Goal: Task Accomplishment & Management: Manage account settings

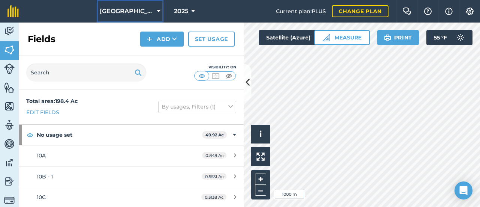
click at [137, 9] on span "[GEOGRAPHIC_DATA]" at bounding box center [127, 11] width 54 height 9
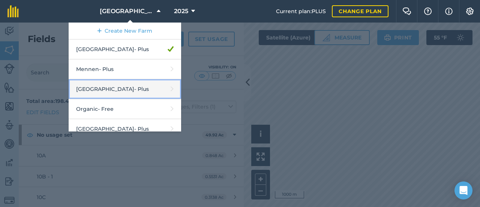
click at [128, 83] on link "Middle Valley - Plus" at bounding box center [125, 89] width 113 height 20
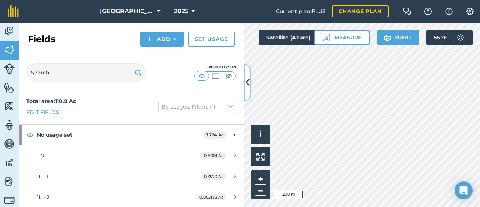
click at [247, 88] on icon at bounding box center [248, 82] width 4 height 13
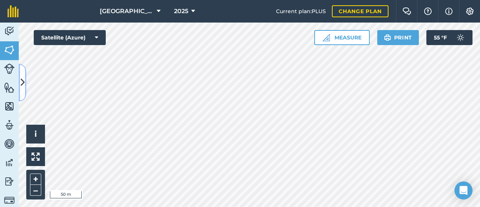
click at [23, 81] on icon at bounding box center [23, 82] width 4 height 13
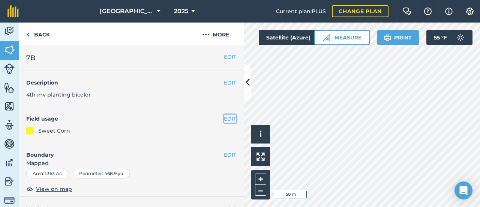
click at [230, 117] on button "EDIT" at bounding box center [230, 118] width 12 height 8
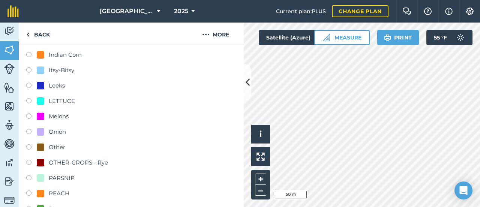
scroll to position [225, 0]
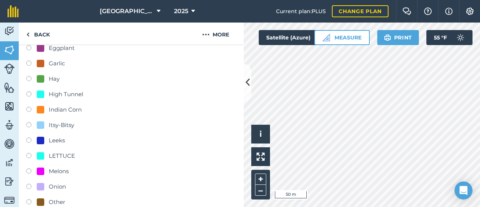
click at [62, 128] on div "Itsy-Bitsy" at bounding box center [62, 124] width 26 height 9
radio input "true"
radio input "false"
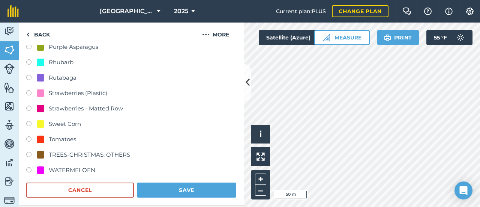
scroll to position [563, 0]
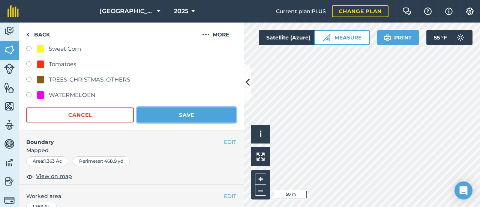
click at [199, 119] on button "Save" at bounding box center [186, 114] width 99 height 15
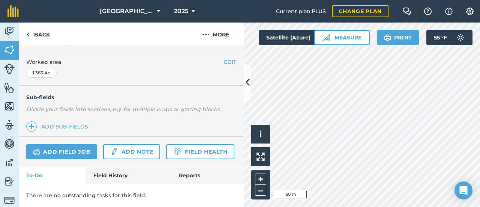
scroll to position [166, 0]
click at [245, 88] on button at bounding box center [248, 83] width 8 height 38
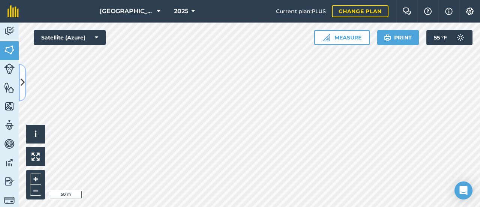
click at [22, 86] on icon at bounding box center [23, 82] width 4 height 13
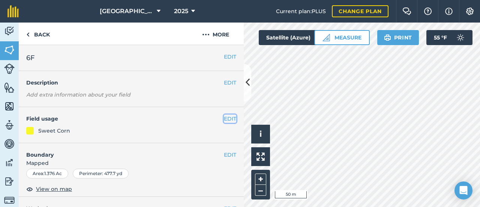
click at [226, 119] on button "EDIT" at bounding box center [230, 118] width 12 height 8
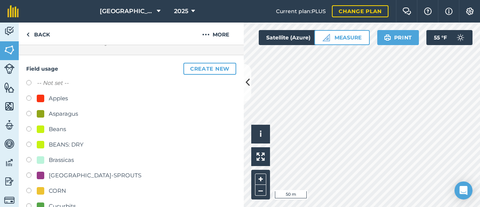
scroll to position [113, 0]
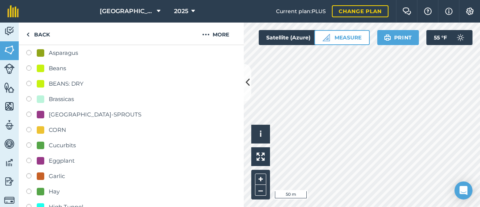
click at [59, 72] on div "Beans" at bounding box center [131, 69] width 210 height 11
click at [59, 72] on div "Beans" at bounding box center [57, 68] width 17 height 9
radio input "true"
radio input "false"
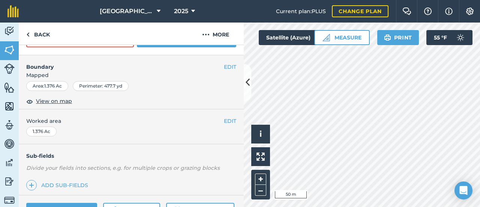
scroll to position [601, 0]
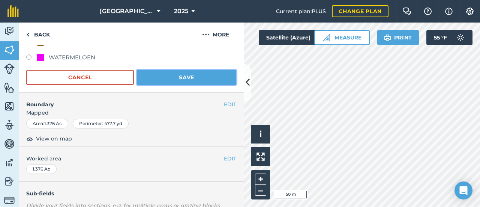
click at [174, 77] on button "Save" at bounding box center [186, 77] width 99 height 15
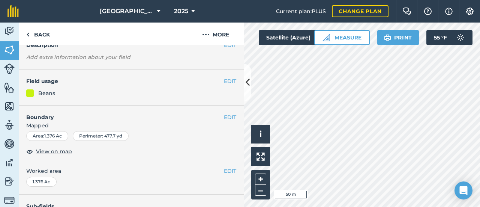
scroll to position [0, 0]
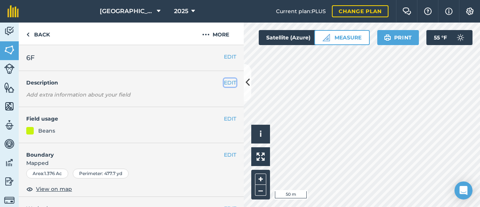
click at [227, 85] on button "EDIT" at bounding box center [230, 82] width 12 height 8
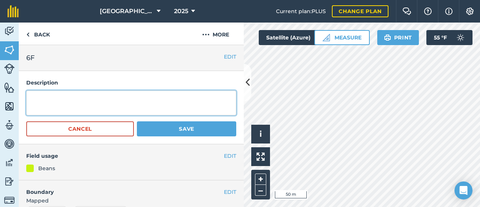
click at [160, 108] on textarea at bounding box center [131, 102] width 210 height 25
type textarea "beans and itsys"
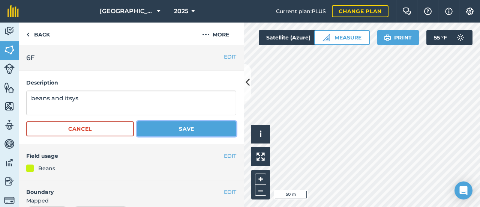
click at [174, 127] on button "Save" at bounding box center [186, 128] width 99 height 15
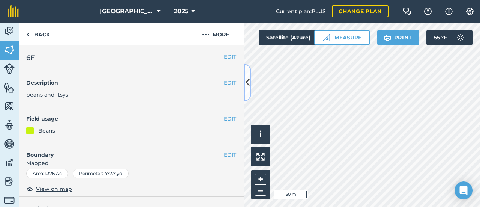
click at [246, 78] on icon at bounding box center [248, 82] width 4 height 13
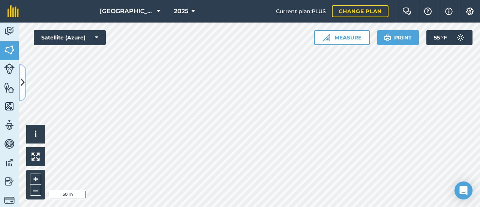
click at [21, 83] on icon at bounding box center [23, 82] width 4 height 13
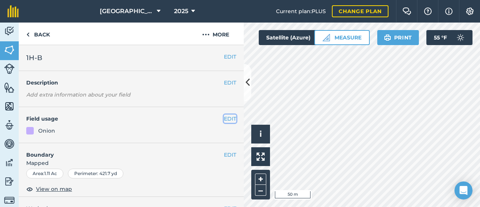
click at [224, 119] on button "EDIT" at bounding box center [230, 118] width 12 height 8
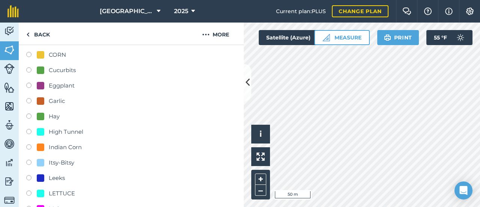
scroll to position [113, 0]
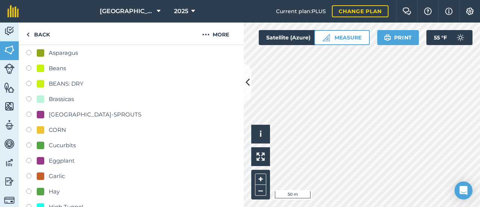
click at [69, 100] on div "Brassicas" at bounding box center [61, 99] width 25 height 9
radio input "true"
radio input "false"
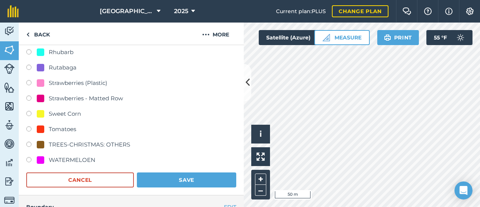
scroll to position [526, 0]
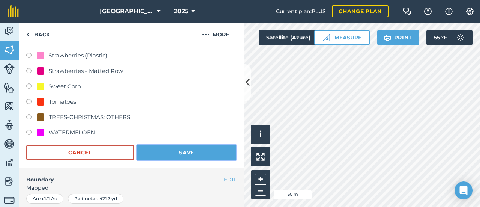
click at [151, 146] on button "Save" at bounding box center [186, 152] width 99 height 15
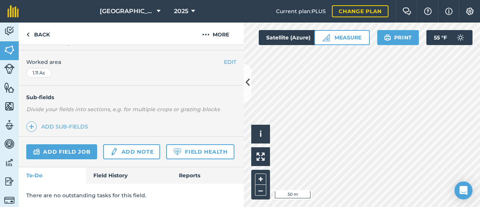
scroll to position [0, 0]
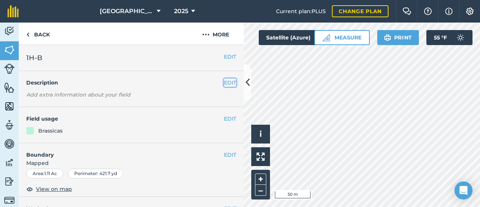
click at [224, 81] on button "EDIT" at bounding box center [230, 82] width 12 height 8
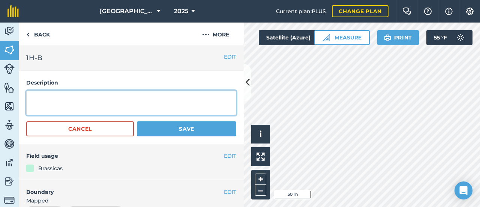
click at [161, 98] on textarea at bounding box center [131, 102] width 210 height 25
type textarea "was onions"
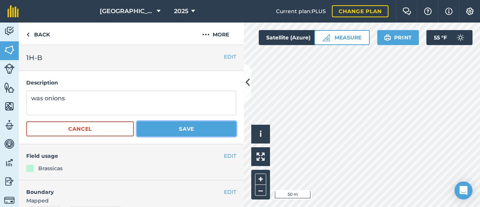
click at [179, 134] on button "Save" at bounding box center [186, 128] width 99 height 15
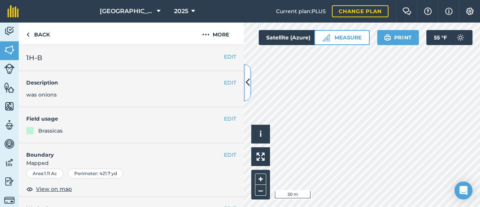
click at [248, 90] on button at bounding box center [248, 83] width 8 height 38
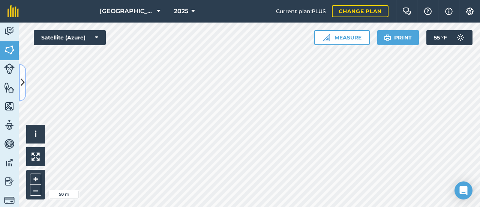
click at [24, 87] on icon at bounding box center [23, 82] width 4 height 13
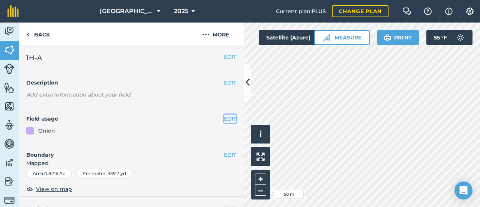
click at [224, 116] on button "EDIT" at bounding box center [230, 118] width 12 height 8
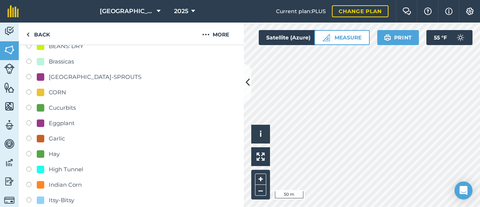
click at [55, 63] on div "Brassicas" at bounding box center [61, 61] width 25 height 9
radio input "true"
radio input "false"
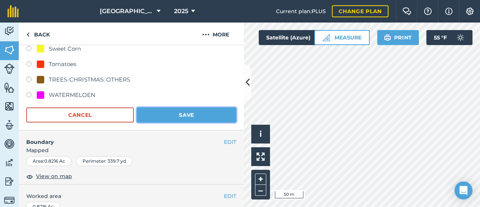
click at [175, 121] on button "Save" at bounding box center [186, 114] width 99 height 15
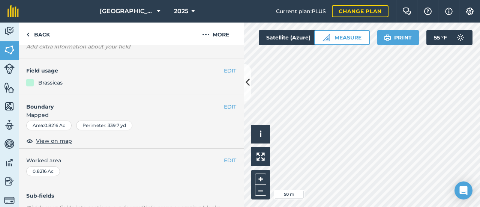
scroll to position [15, 0]
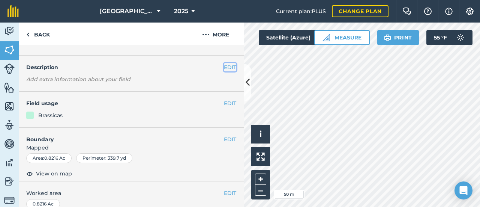
click at [226, 69] on button "EDIT" at bounding box center [230, 67] width 12 height 8
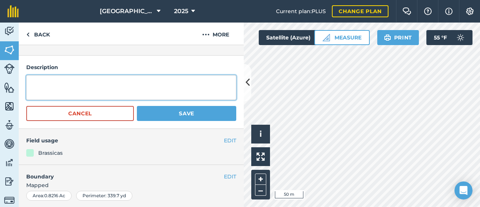
click at [158, 89] on textarea at bounding box center [131, 87] width 210 height 25
type textarea "was onions"
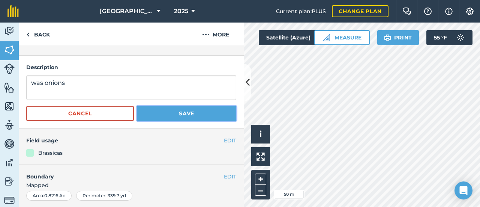
click at [170, 114] on button "Save" at bounding box center [186, 113] width 99 height 15
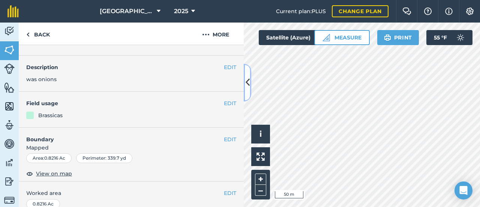
click at [248, 90] on button at bounding box center [248, 83] width 8 height 38
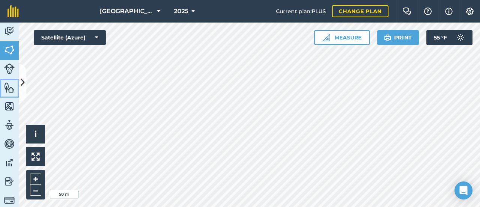
click at [19, 86] on div "Activity Fields Livestock Features Maps Team Vehicles Data Reporting Billing Tu…" at bounding box center [240, 115] width 480 height 184
click at [23, 87] on icon at bounding box center [23, 82] width 4 height 13
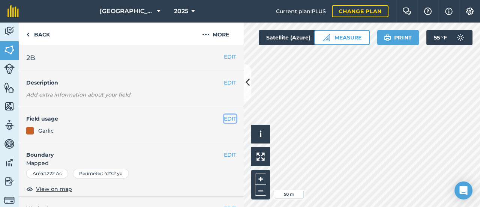
click at [224, 120] on button "EDIT" at bounding box center [230, 118] width 12 height 8
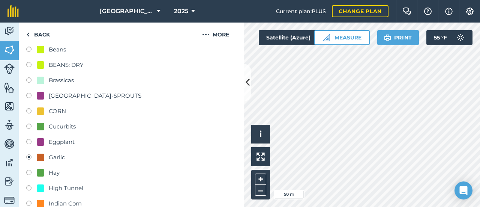
scroll to position [150, 0]
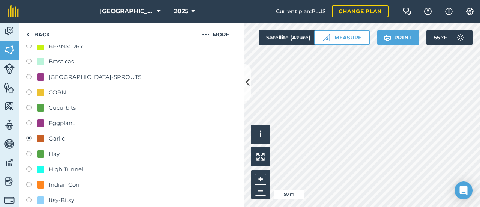
click at [58, 62] on div "Brassicas" at bounding box center [61, 61] width 25 height 9
radio input "true"
radio input "false"
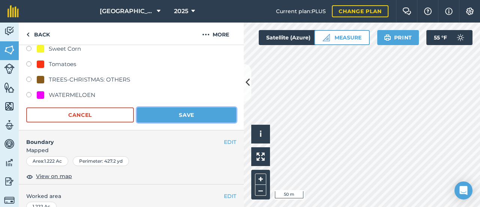
click at [197, 113] on button "Save" at bounding box center [186, 114] width 99 height 15
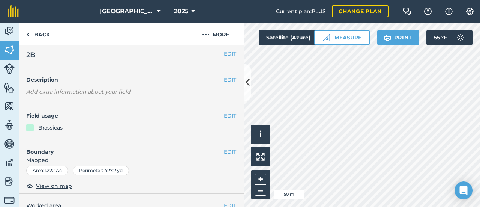
scroll to position [0, 0]
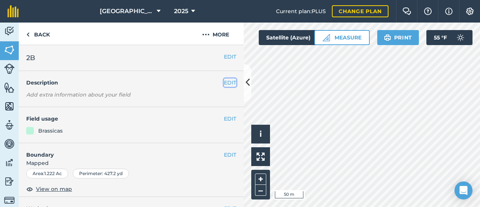
click at [224, 84] on button "EDIT" at bounding box center [230, 82] width 12 height 8
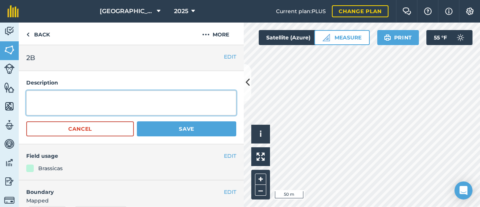
click at [169, 110] on textarea at bounding box center [131, 102] width 210 height 25
type textarea "was garlic"
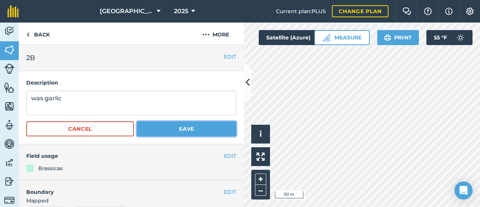
click at [170, 134] on button "Save" at bounding box center [186, 128] width 99 height 15
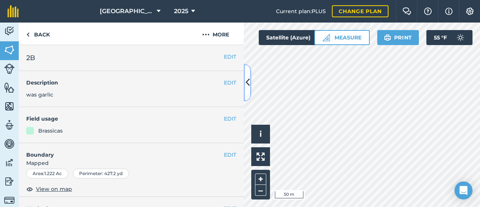
click at [246, 81] on icon at bounding box center [248, 82] width 4 height 13
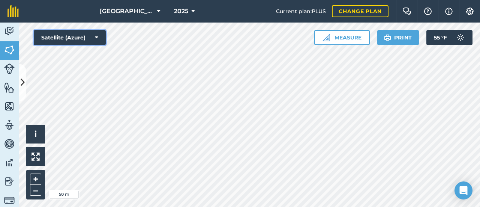
click at [104, 44] on button "Satellite (Azure)" at bounding box center [70, 37] width 72 height 15
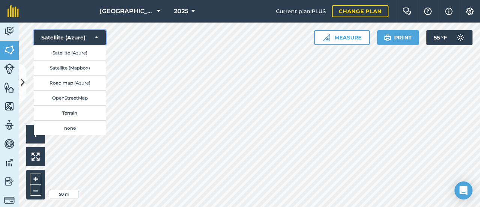
click at [85, 33] on button "Satellite (Azure)" at bounding box center [70, 37] width 72 height 15
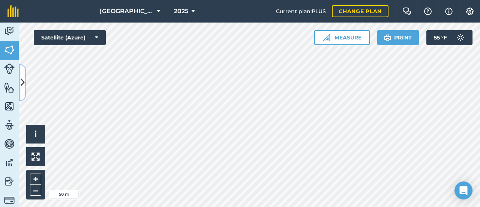
click at [25, 88] on button at bounding box center [23, 83] width 8 height 38
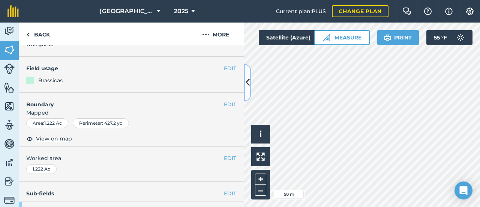
scroll to position [75, 0]
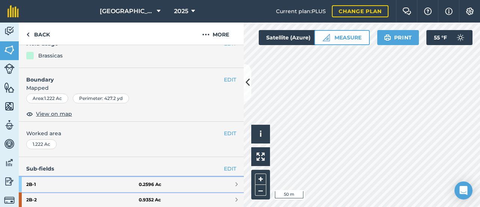
click at [98, 180] on strong "2B - 1" at bounding box center [82, 184] width 113 height 15
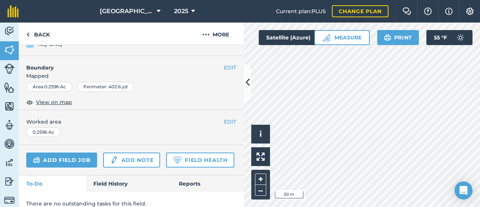
scroll to position [56, 0]
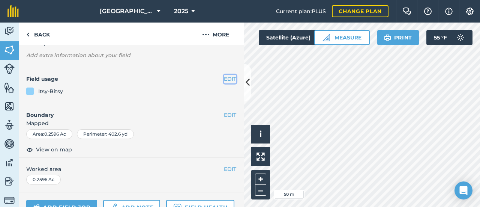
click at [226, 80] on button "EDIT" at bounding box center [230, 79] width 12 height 8
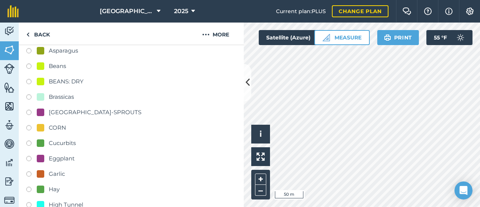
click at [57, 100] on div "Brassicas" at bounding box center [61, 96] width 25 height 9
radio input "true"
radio input "false"
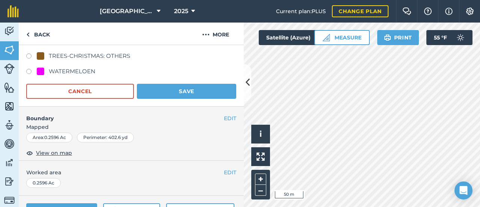
scroll to position [619, 0]
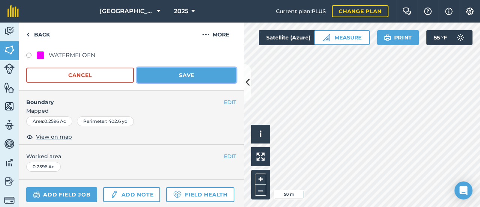
click at [172, 74] on button "Save" at bounding box center [186, 75] width 99 height 15
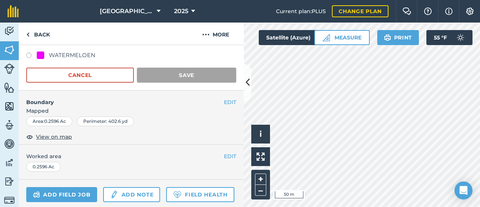
scroll to position [131, 0]
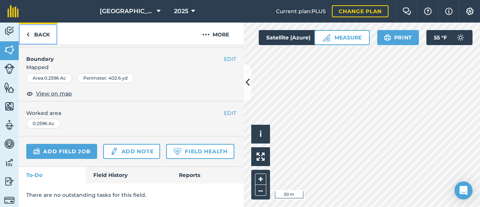
click at [48, 34] on link "Back" at bounding box center [38, 34] width 39 height 22
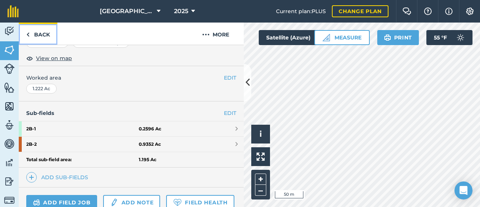
scroll to position [200, 0]
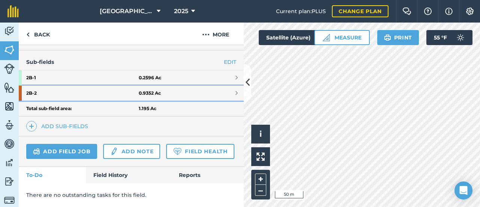
click at [108, 86] on strong "2B - 2" at bounding box center [82, 93] width 113 height 15
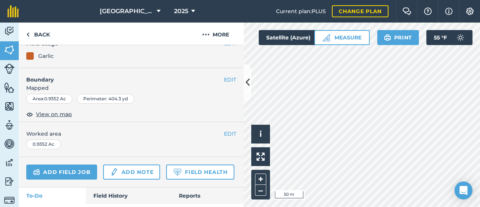
scroll to position [18, 0]
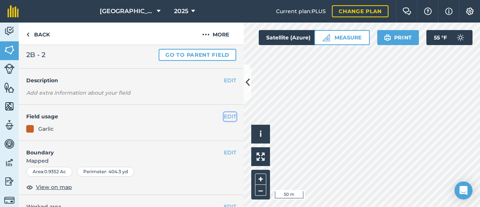
click at [229, 117] on button "EDIT" at bounding box center [230, 116] width 12 height 8
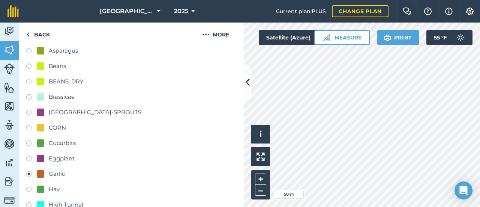
click at [61, 96] on div "Brassicas" at bounding box center [61, 96] width 25 height 9
radio input "true"
radio input "false"
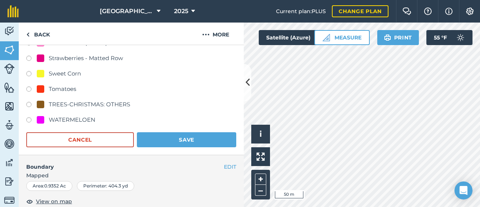
scroll to position [581, 0]
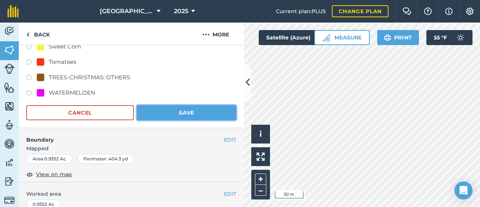
click at [141, 119] on button "Save" at bounding box center [186, 112] width 99 height 15
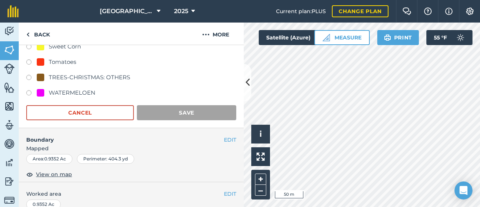
scroll to position [131, 0]
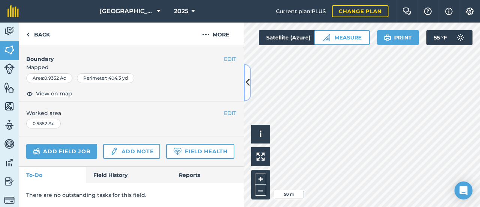
click at [248, 85] on icon at bounding box center [248, 82] width 4 height 13
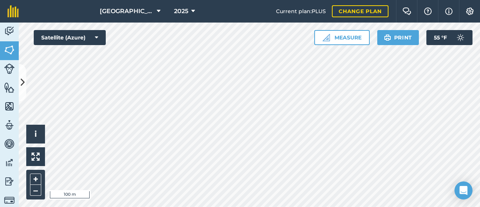
click at [385, 206] on html "Middle Valley 2025 Current plan : PLUS Change plan Farm Chat Help Info Settings…" at bounding box center [240, 103] width 480 height 207
